Goal: Task Accomplishment & Management: Manage account settings

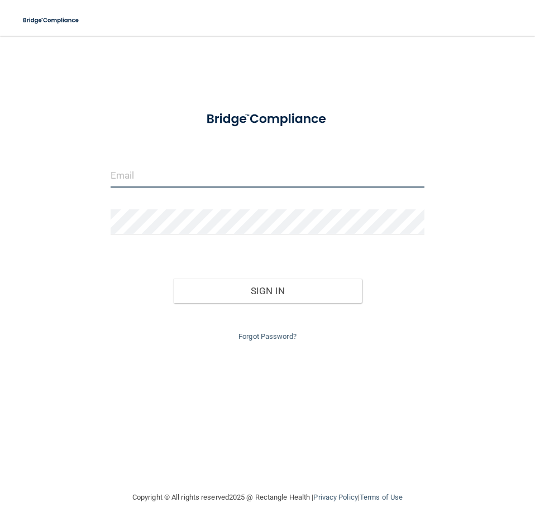
click at [243, 181] on input "email" at bounding box center [268, 174] width 314 height 25
type input "[EMAIL_ADDRESS][DOMAIN_NAME]"
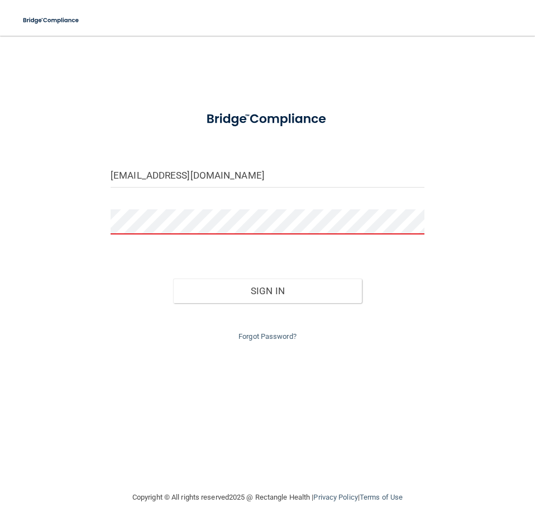
click at [262, 342] on div "Forgot Password?" at bounding box center [267, 323] width 330 height 40
click at [173, 279] on button "Sign In" at bounding box center [267, 291] width 188 height 25
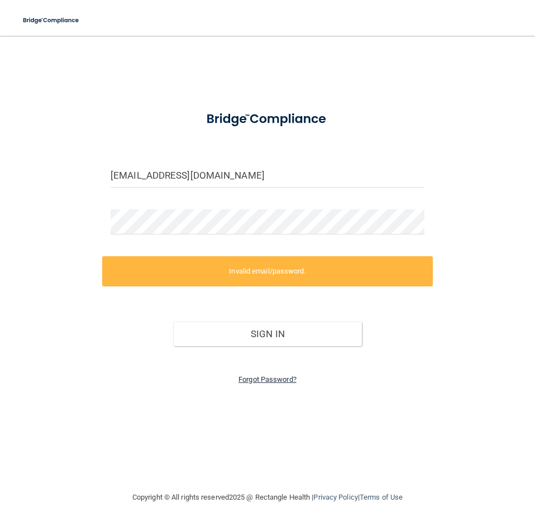
click at [284, 381] on link "Forgot Password?" at bounding box center [267, 379] width 58 height 8
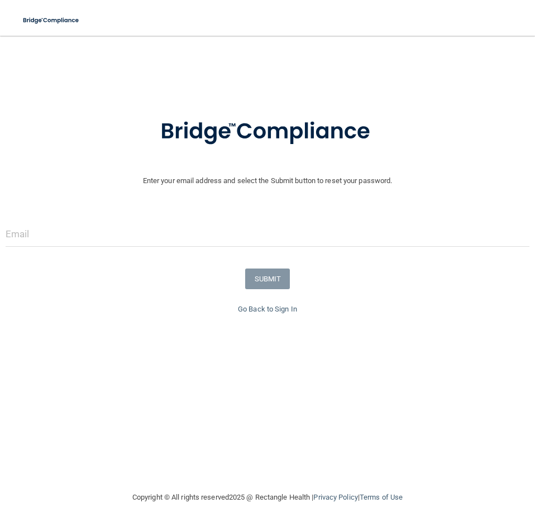
click at [108, 217] on form "Enter your email address and select the Submit button to reset your password. S…" at bounding box center [268, 238] width 524 height 128
drag, startPoint x: 104, startPoint y: 235, endPoint x: 100, endPoint y: 242, distance: 8.0
click at [102, 241] on input "email" at bounding box center [268, 234] width 524 height 25
type input "[EMAIL_ADDRESS][DOMAIN_NAME]"
click at [262, 280] on button "SUBMIT" at bounding box center [267, 278] width 45 height 21
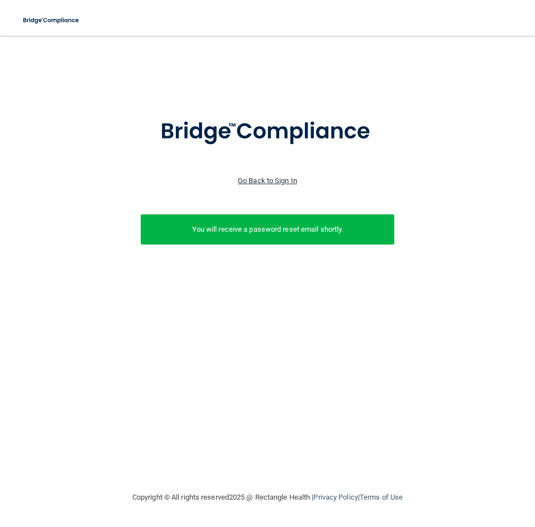
click at [256, 179] on link "Go Back to Sign In" at bounding box center [267, 180] width 59 height 8
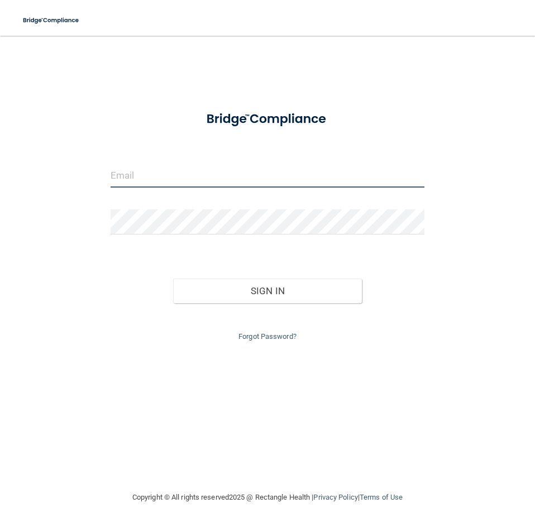
click at [256, 179] on input "email" at bounding box center [268, 174] width 314 height 25
type input "[EMAIL_ADDRESS][DOMAIN_NAME]"
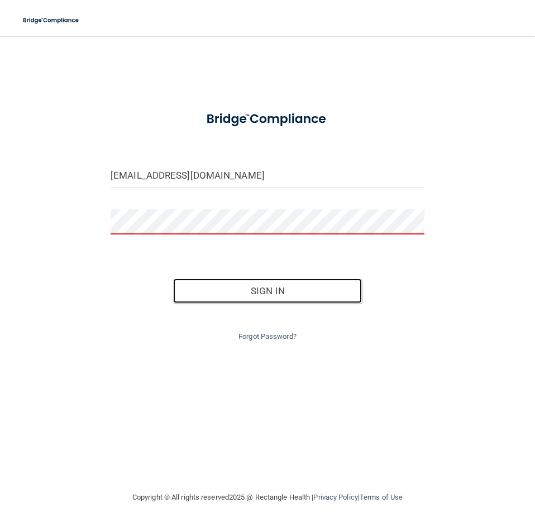
drag, startPoint x: 248, startPoint y: 279, endPoint x: 313, endPoint y: 244, distance: 72.9
click at [249, 276] on div "Sign In" at bounding box center [267, 279] width 330 height 47
click at [336, 91] on div "[EMAIL_ADDRESS][DOMAIN_NAME] Invalid email/password. You don't have permission …" at bounding box center [267, 263] width 490 height 433
click at [469, 69] on div "[EMAIL_ADDRESS][DOMAIN_NAME] Invalid email/password. You don't have permission …" at bounding box center [267, 263] width 490 height 433
